Goal: Book appointment/travel/reservation

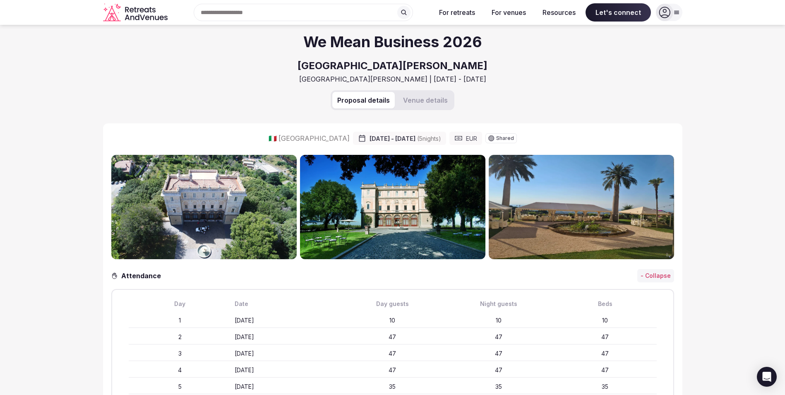
click at [670, 10] on icon at bounding box center [665, 13] width 12 height 12
click at [506, 91] on div "Proposal details Venue details" at bounding box center [392, 106] width 579 height 33
click at [671, 9] on div at bounding box center [664, 12] width 17 height 17
click at [626, 52] on span "Log in" at bounding box center [638, 50] width 40 height 9
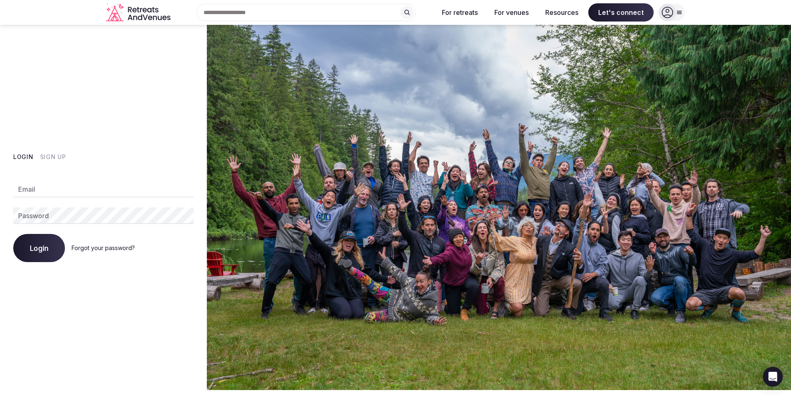
type input "**********"
click at [44, 240] on button "Login" at bounding box center [39, 248] width 52 height 28
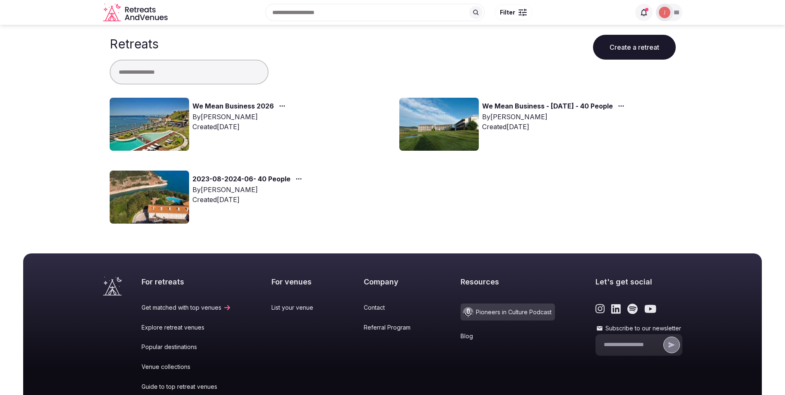
click at [148, 109] on img at bounding box center [149, 124] width 79 height 53
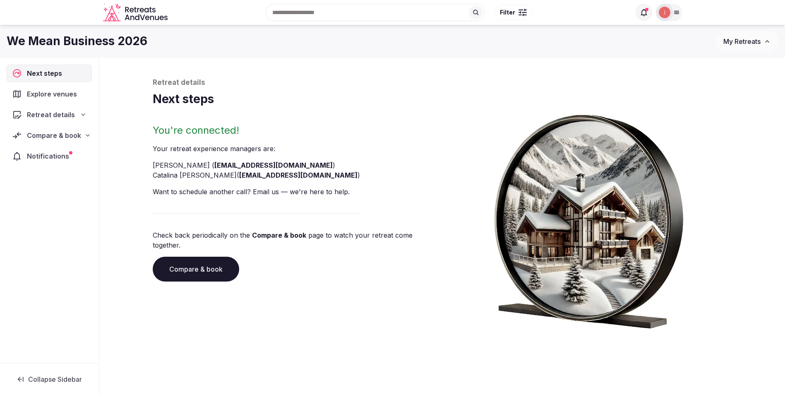
click at [200, 257] on link "Compare & book" at bounding box center [196, 269] width 87 height 25
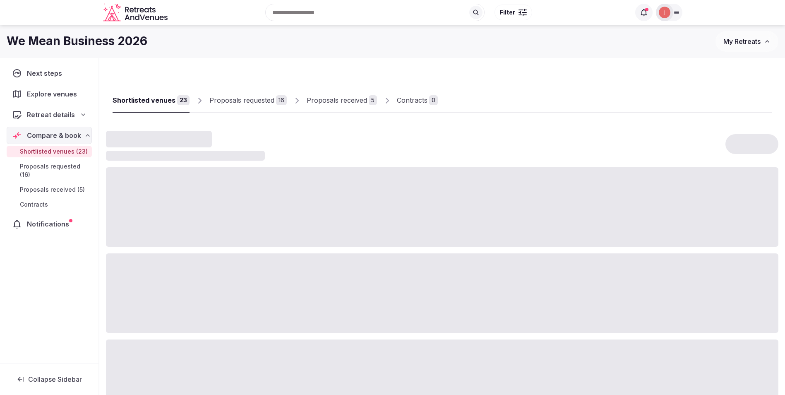
click at [60, 151] on span "Shortlisted venues (23)" at bounding box center [54, 151] width 68 height 8
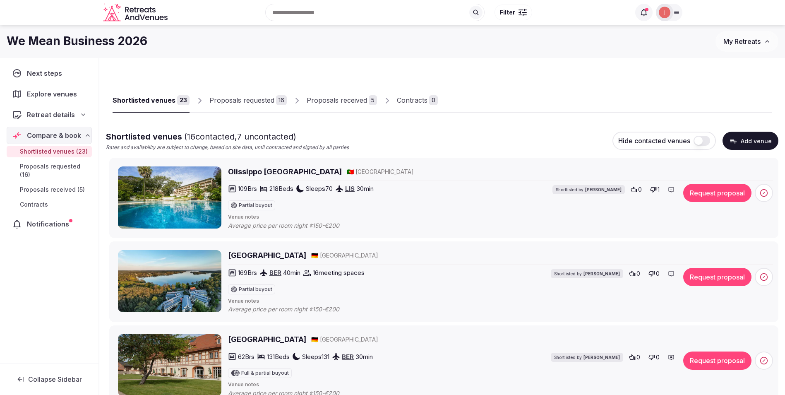
click at [664, 8] on img at bounding box center [665, 13] width 12 height 12
click at [512, 47] on div "We Mean Business 2026" at bounding box center [361, 41] width 709 height 16
click at [666, 12] on div at bounding box center [673, 12] width 17 height 17
click at [46, 112] on span "Retreat details" at bounding box center [51, 115] width 48 height 10
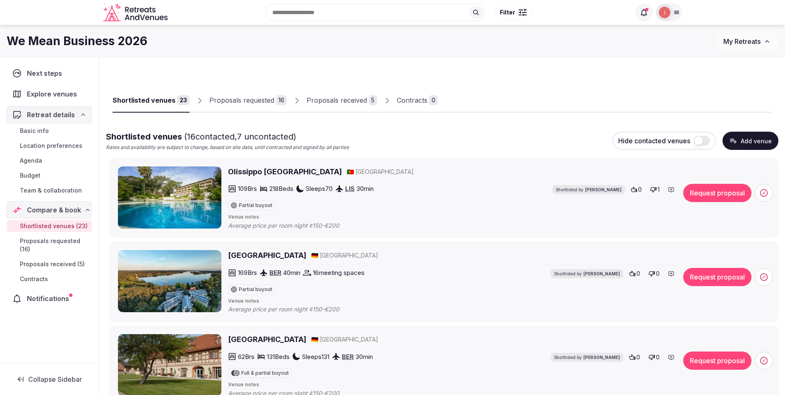
click at [38, 135] on span "Basic info" at bounding box center [34, 131] width 29 height 8
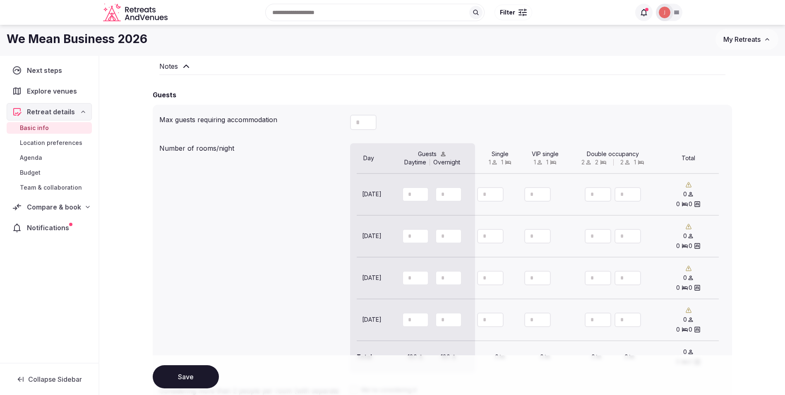
scroll to position [621, 0]
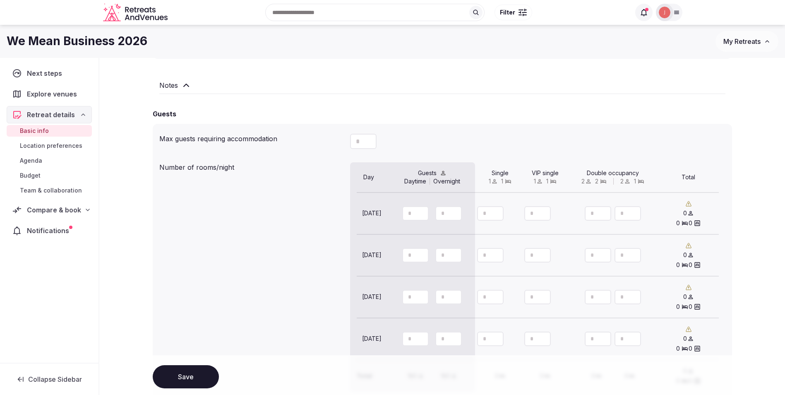
click at [55, 94] on span "Explore venues" at bounding box center [53, 94] width 53 height 10
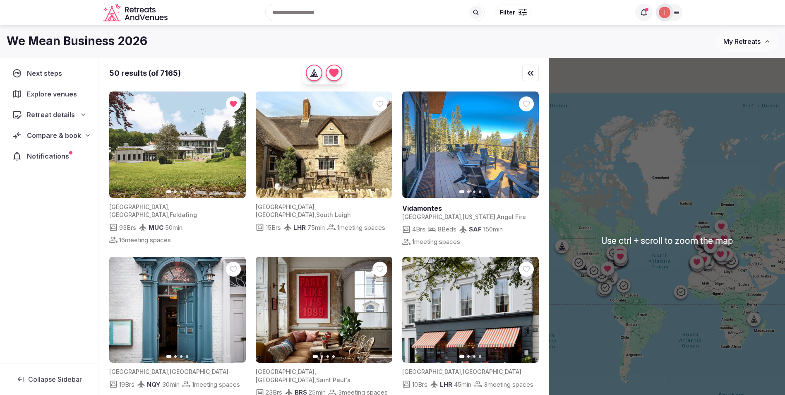
click at [727, 260] on div at bounding box center [720, 254] width 13 height 13
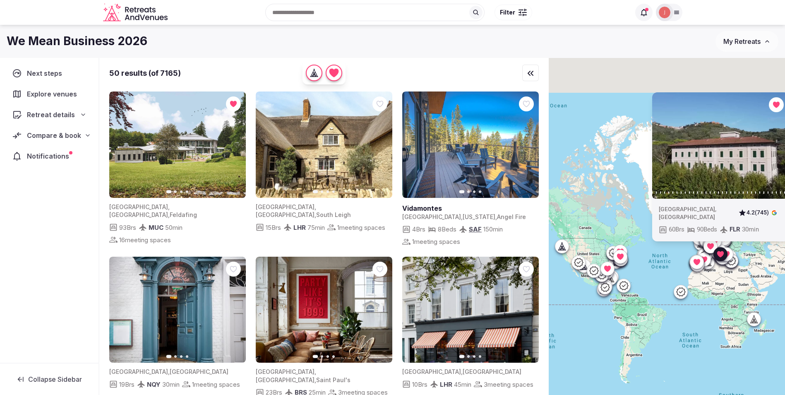
click at [726, 267] on div "Previous slide Next slide [GEOGRAPHIC_DATA] , [GEOGRAPHIC_DATA] 4.2 (745) 60 Br…" at bounding box center [667, 240] width 236 height 365
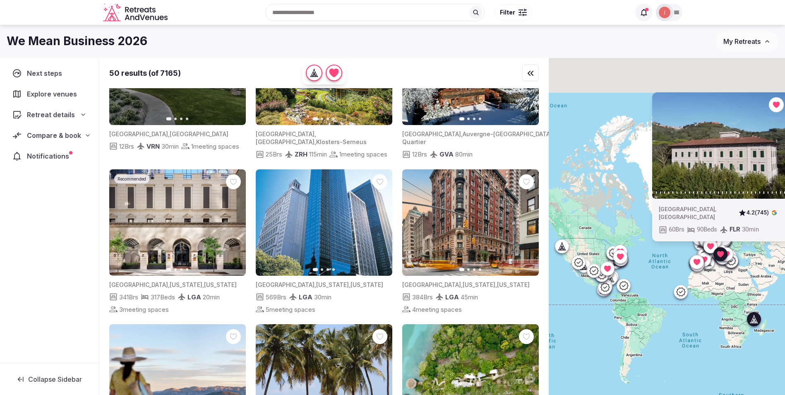
scroll to position [869, 0]
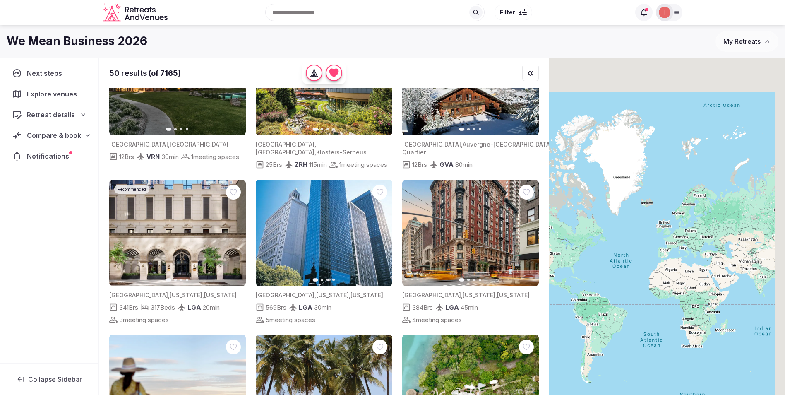
drag, startPoint x: 635, startPoint y: 322, endPoint x: 563, endPoint y: 322, distance: 71.6
click at [563, 322] on div at bounding box center [667, 240] width 236 height 365
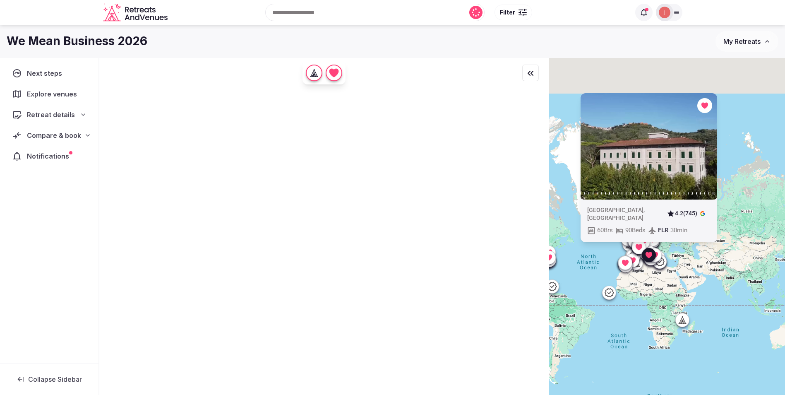
scroll to position [0, 0]
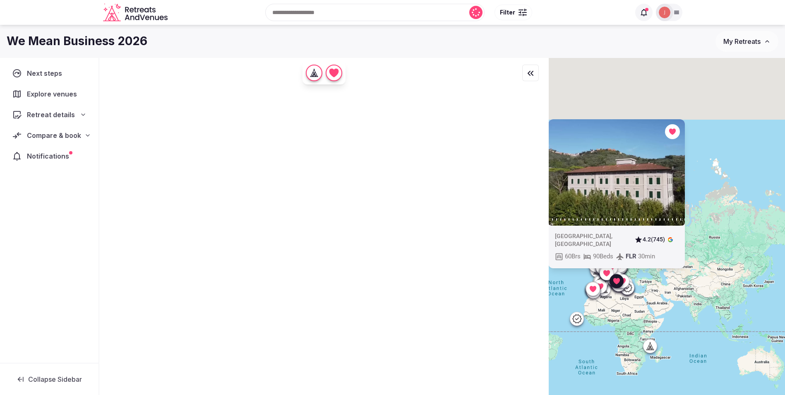
drag, startPoint x: 631, startPoint y: 292, endPoint x: 597, endPoint y: 318, distance: 42.8
click at [597, 318] on div "Previous slide Next slide [GEOGRAPHIC_DATA] , [GEOGRAPHIC_DATA] 4.2 (745) 60 Br…" at bounding box center [667, 240] width 236 height 365
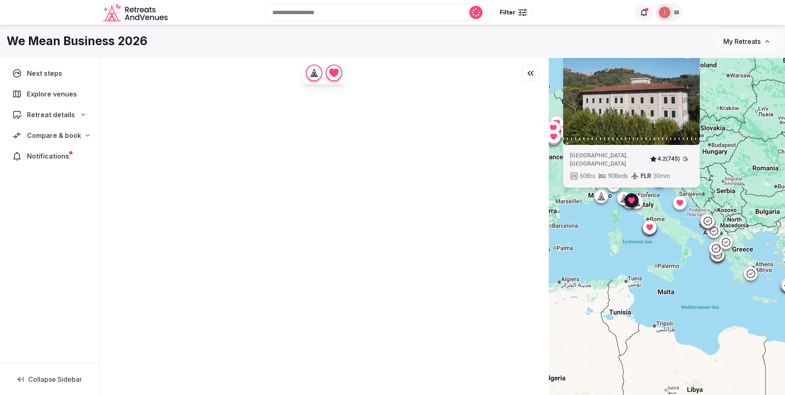
drag, startPoint x: 613, startPoint y: 246, endPoint x: 587, endPoint y: 355, distance: 111.5
click at [587, 355] on div "Previous slide Next slide [GEOGRAPHIC_DATA] , [GEOGRAPHIC_DATA] 4.2 (745) 60 Br…" at bounding box center [667, 240] width 236 height 365
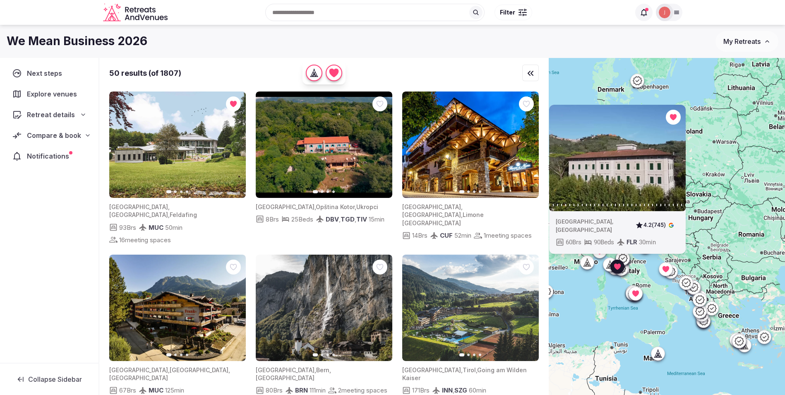
drag, startPoint x: 590, startPoint y: 290, endPoint x: 576, endPoint y: 298, distance: 16.9
click at [576, 298] on div "Previous slide Next slide [GEOGRAPHIC_DATA] , [GEOGRAPHIC_DATA] 4.2 (745) 60 Br…" at bounding box center [667, 240] width 236 height 365
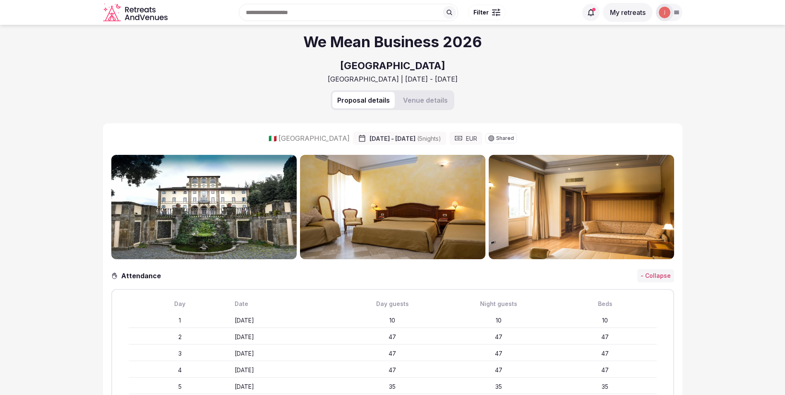
click at [202, 209] on img at bounding box center [203, 207] width 185 height 104
click at [386, 207] on img at bounding box center [392, 207] width 185 height 104
click at [562, 193] on img at bounding box center [581, 207] width 185 height 104
click at [425, 95] on button "Venue details" at bounding box center [425, 100] width 55 height 17
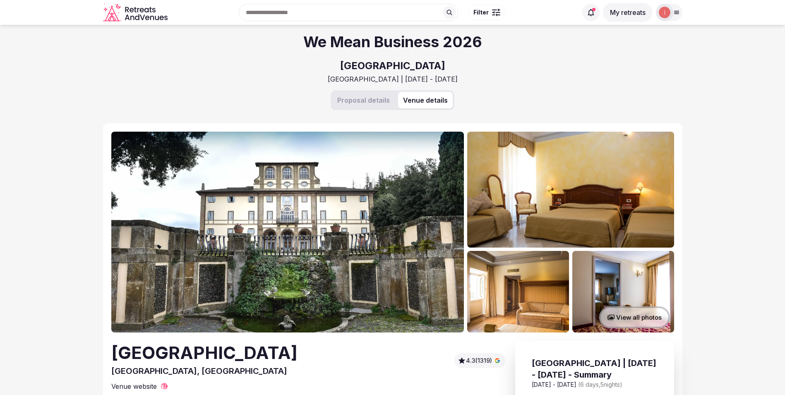
click at [370, 223] on img at bounding box center [287, 232] width 353 height 201
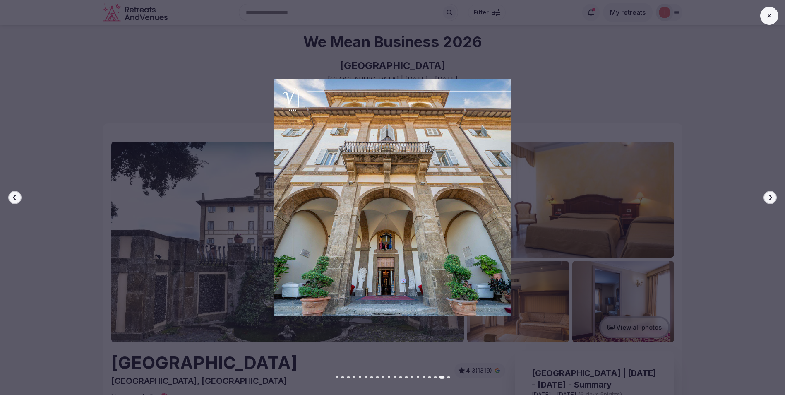
click at [560, 78] on div "Previous slide Next slide" at bounding box center [392, 197] width 785 height 395
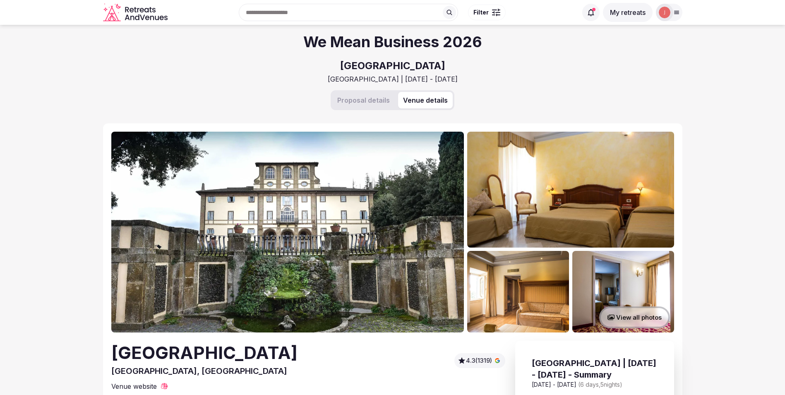
click at [387, 94] on button "Proposal details" at bounding box center [363, 100] width 63 height 17
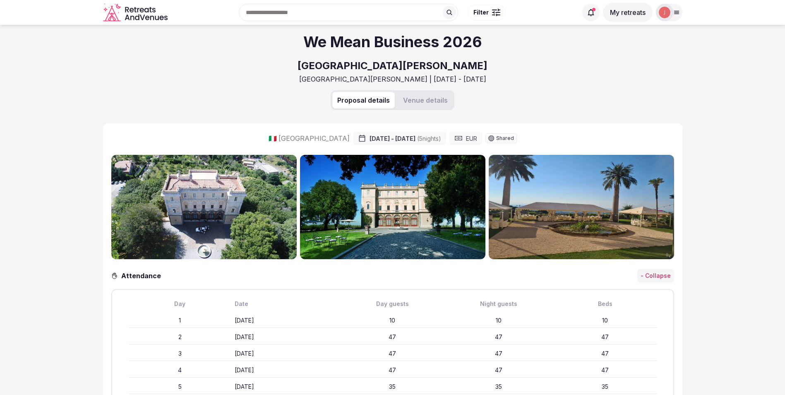
click at [424, 99] on button "Venue details" at bounding box center [425, 100] width 55 height 17
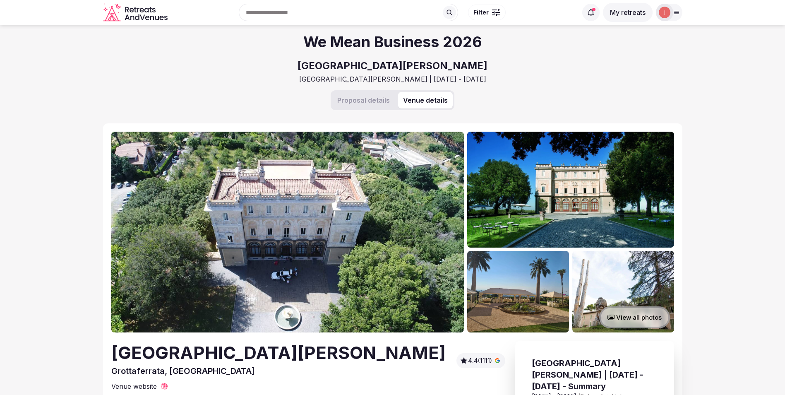
click at [342, 232] on img at bounding box center [287, 232] width 353 height 201
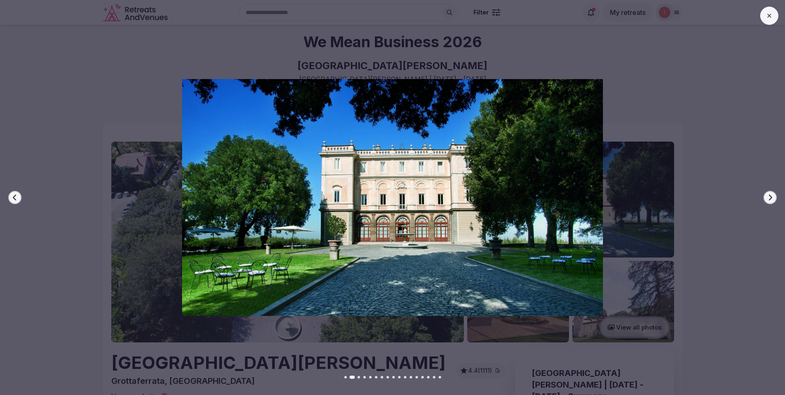
click at [660, 51] on div "Previous slide Next slide" at bounding box center [392, 197] width 785 height 395
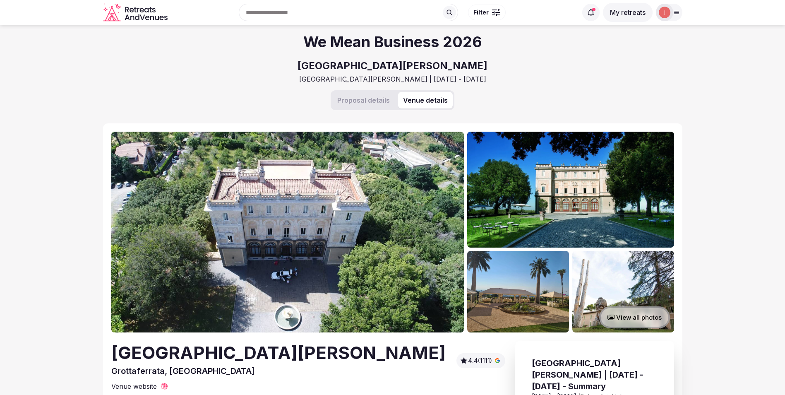
click at [379, 96] on button "Proposal details" at bounding box center [363, 100] width 63 height 17
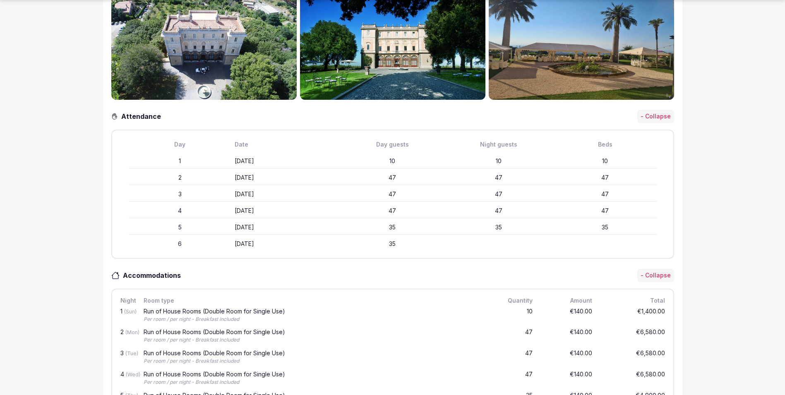
scroll to position [207, 0]
